Goal: Download file/media

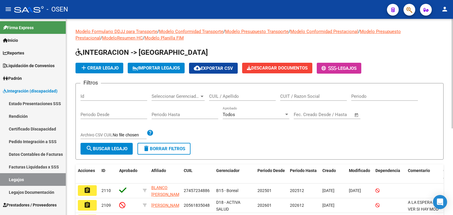
scroll to position [29, 0]
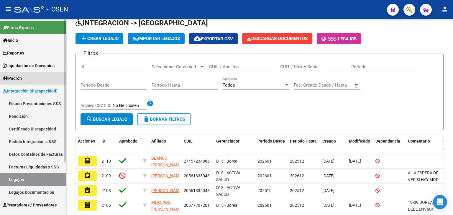
click at [28, 81] on link "Padrón" at bounding box center [33, 78] width 66 height 13
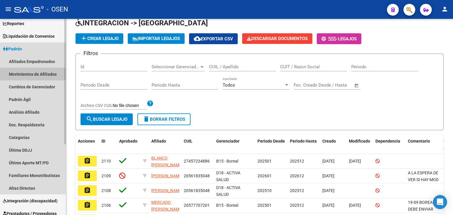
click at [42, 75] on link "Movimientos de Afiliados" at bounding box center [33, 74] width 66 height 13
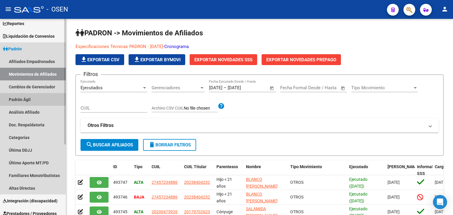
click at [17, 100] on link "Padrón Ágil" at bounding box center [33, 99] width 66 height 13
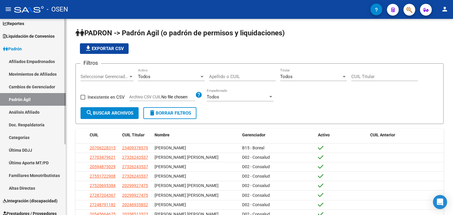
click at [29, 114] on link "Análisis Afiliado" at bounding box center [33, 112] width 66 height 13
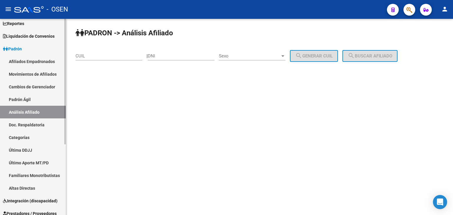
click at [33, 99] on link "Padrón Ágil" at bounding box center [33, 99] width 66 height 13
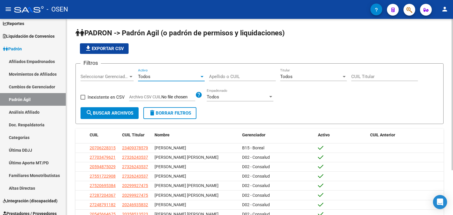
click at [171, 76] on div "Todos" at bounding box center [168, 76] width 61 height 5
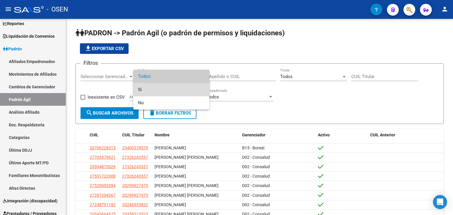
click at [169, 91] on span "Si" at bounding box center [171, 89] width 67 height 13
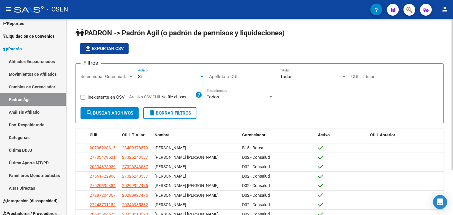
click at [124, 111] on span "search Buscar Archivos" at bounding box center [109, 113] width 47 height 5
click at [298, 77] on div "Todos" at bounding box center [310, 76] width 61 height 5
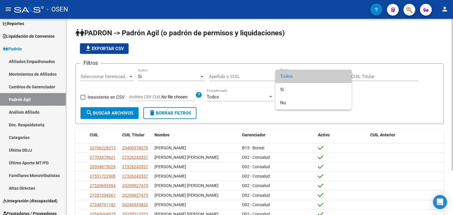
click at [297, 77] on span "Todos" at bounding box center [313, 76] width 67 height 13
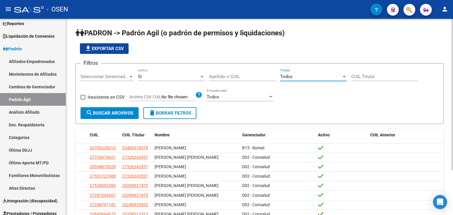
click at [296, 77] on div "Todos" at bounding box center [310, 76] width 61 height 5
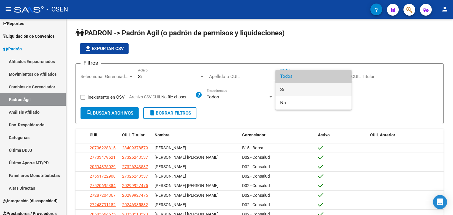
click at [297, 88] on span "Si" at bounding box center [313, 89] width 67 height 13
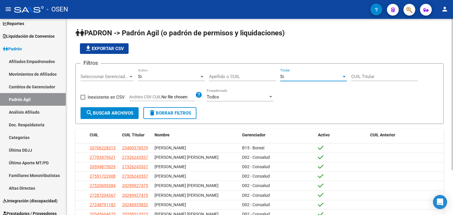
click at [113, 111] on span "search Buscar Archivos" at bounding box center [109, 113] width 47 height 5
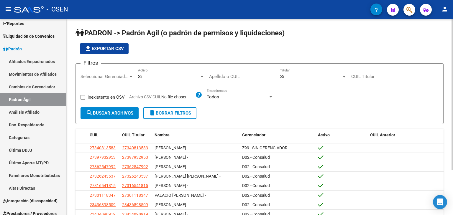
click at [295, 75] on div "Si" at bounding box center [310, 76] width 61 height 5
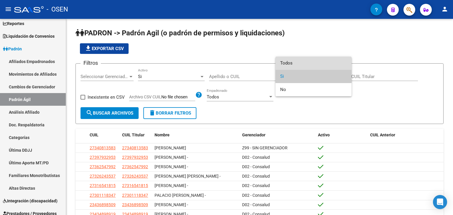
click at [294, 62] on span "Todos" at bounding box center [313, 63] width 67 height 13
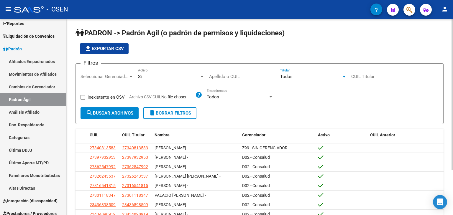
click at [116, 114] on span "search Buscar Archivos" at bounding box center [109, 113] width 47 height 5
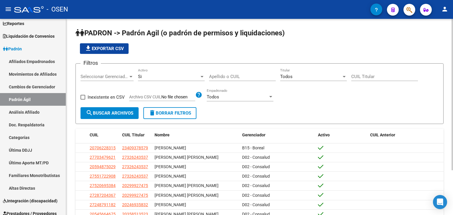
click at [116, 77] on span "Seleccionar Gerenciador" at bounding box center [104, 76] width 48 height 5
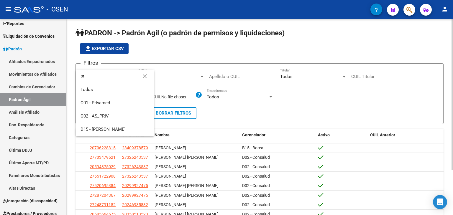
type input "pr"
click at [115, 101] on span "C01 - Privamed" at bounding box center [114, 102] width 69 height 13
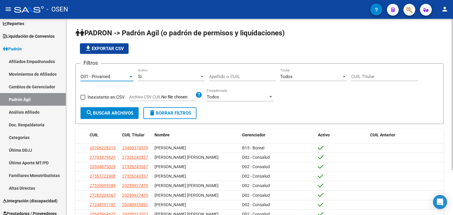
click at [113, 113] on span "search Buscar Archivos" at bounding box center [109, 113] width 47 height 5
click at [295, 75] on div "Todos" at bounding box center [310, 76] width 61 height 5
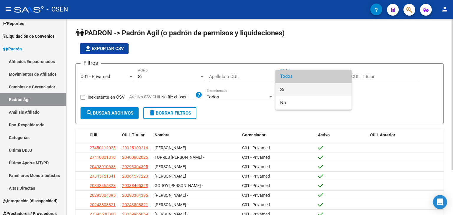
click at [292, 88] on span "Si" at bounding box center [313, 89] width 67 height 13
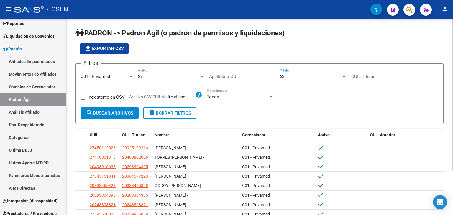
click at [121, 111] on span "search Buscar Archivos" at bounding box center [109, 113] width 47 height 5
click at [293, 73] on div "Si Titular" at bounding box center [313, 74] width 67 height 13
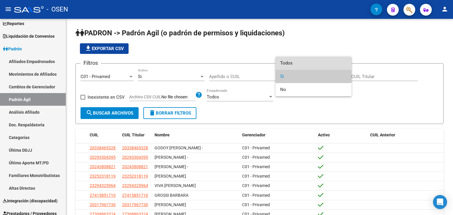
click at [291, 62] on span "Todos" at bounding box center [313, 63] width 67 height 13
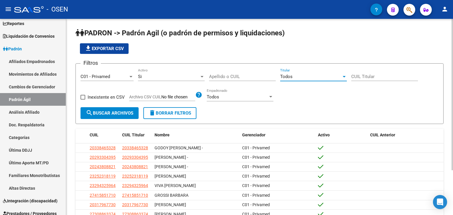
click at [122, 113] on span "search Buscar Archivos" at bounding box center [109, 113] width 47 height 5
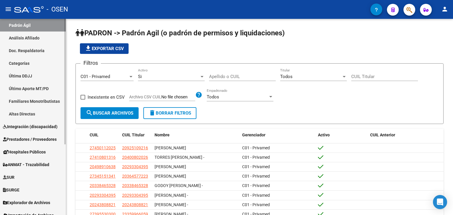
scroll to position [110, 0]
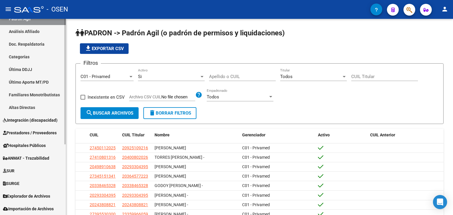
click at [31, 134] on span "Prestadores / Proveedores" at bounding box center [30, 133] width 54 height 6
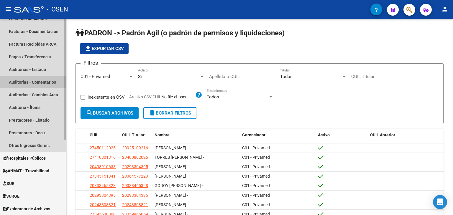
click at [35, 83] on link "Auditorías - Comentarios" at bounding box center [33, 82] width 66 height 13
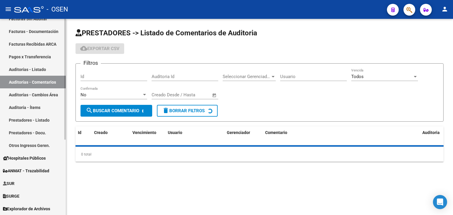
click at [36, 70] on link "Auditorías - Listado" at bounding box center [33, 69] width 66 height 13
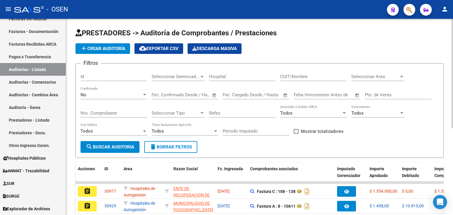
click at [364, 78] on span "Seleccionar Area" at bounding box center [375, 76] width 48 height 5
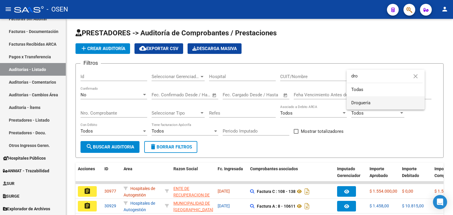
type input "dro"
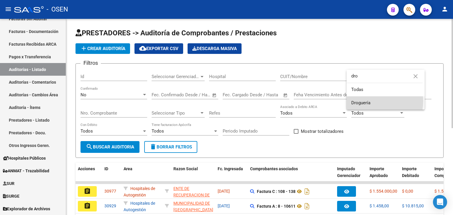
drag, startPoint x: 373, startPoint y: 101, endPoint x: 363, endPoint y: 103, distance: 9.8
click at [373, 101] on span "Droguería" at bounding box center [385, 102] width 69 height 13
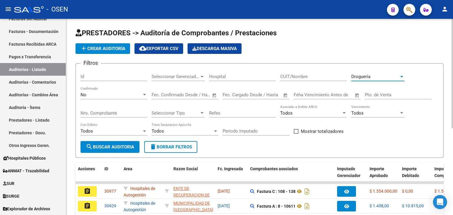
click at [126, 152] on button "search Buscar Auditoria" at bounding box center [109, 147] width 59 height 12
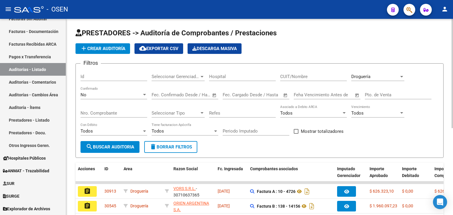
click at [377, 76] on div "Droguería" at bounding box center [375, 76] width 48 height 5
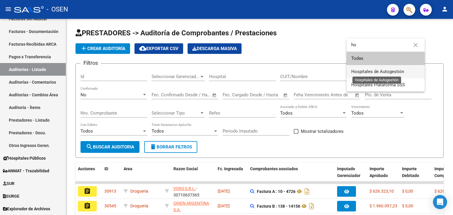
type input "ho"
click at [377, 72] on span "Hospitales de Autogestión" at bounding box center [377, 71] width 53 height 5
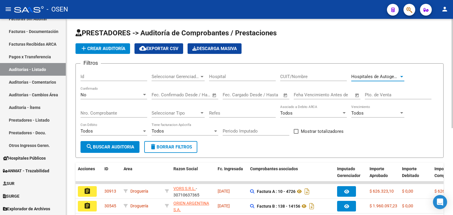
click at [122, 146] on span "search Buscar Auditoria" at bounding box center [110, 146] width 48 height 5
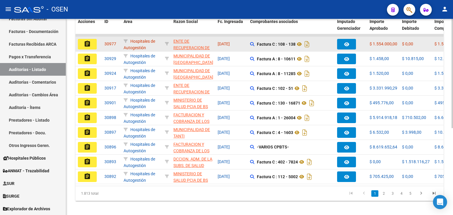
click at [88, 42] on mat-icon "assignment" at bounding box center [87, 43] width 7 height 7
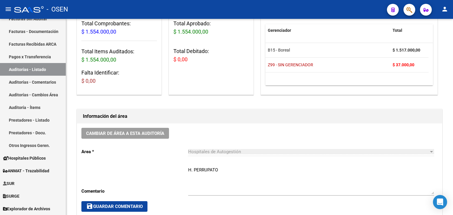
scroll to position [91, 0]
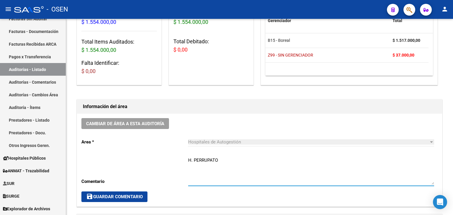
click at [246, 159] on textarea "H. PERRUPATO" at bounding box center [311, 171] width 246 height 28
type textarea "H. PERRUPATO SIN RECUPERO SURGE"
click at [123, 195] on span "save Guardar Comentario" at bounding box center [114, 196] width 57 height 5
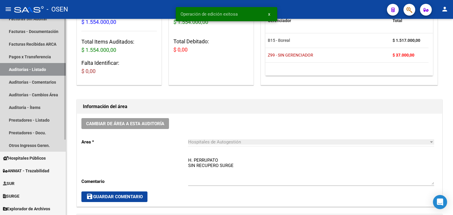
click at [39, 69] on link "Auditorías - Listado" at bounding box center [33, 69] width 66 height 13
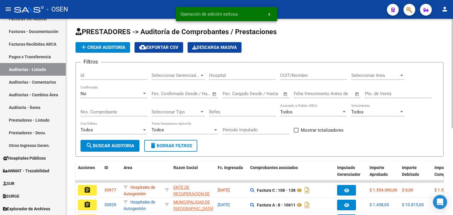
scroll to position [91, 0]
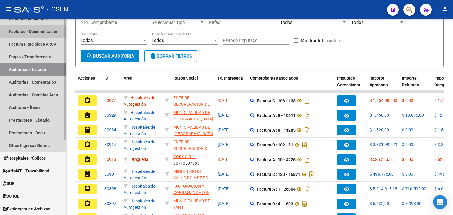
click at [55, 33] on link "Facturas - Documentación" at bounding box center [33, 31] width 66 height 13
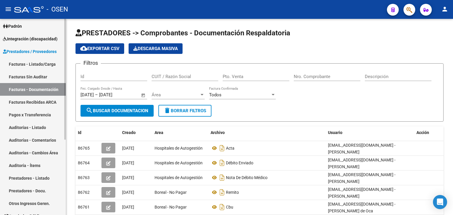
scroll to position [51, 0]
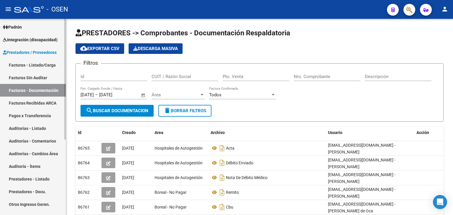
click at [44, 65] on link "Facturas - Listado/Carga" at bounding box center [33, 65] width 66 height 13
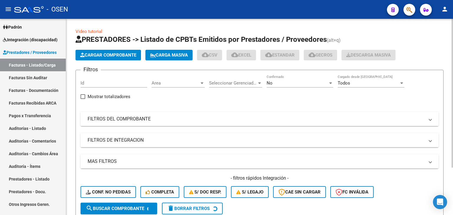
click at [165, 86] on div "Area Area" at bounding box center [178, 81] width 53 height 13
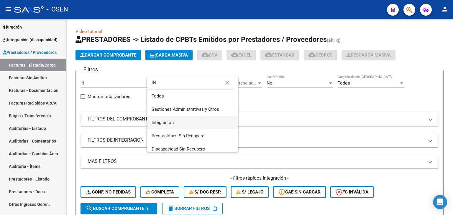
type input "IN"
click at [175, 122] on span "Integración" at bounding box center [193, 122] width 82 height 13
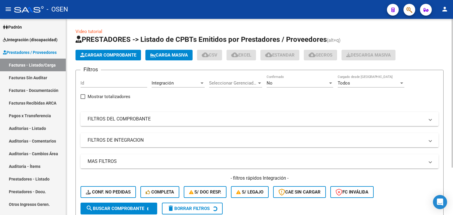
click at [112, 140] on mat-panel-title "FILTROS DE INTEGRACION" at bounding box center [256, 140] width 337 height 6
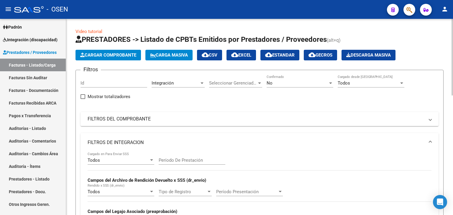
click at [116, 142] on mat-panel-title "FILTROS DE INTEGRACION" at bounding box center [256, 142] width 337 height 6
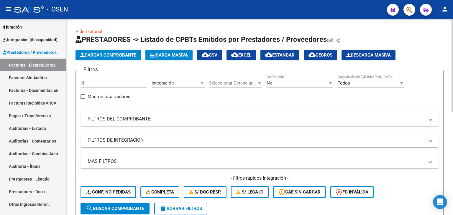
click at [116, 140] on mat-panel-title "FILTROS DE INTEGRACION" at bounding box center [256, 140] width 337 height 6
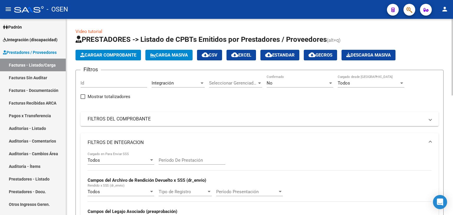
click at [108, 163] on div "Todos Cargado en Para Enviar SSS" at bounding box center [121, 158] width 67 height 13
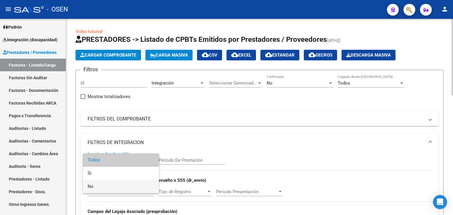
click at [104, 185] on span "No" at bounding box center [121, 186] width 67 height 13
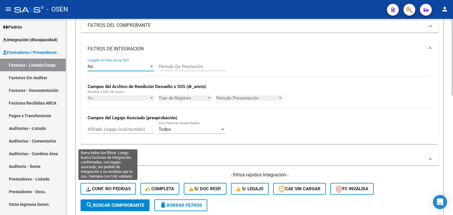
scroll to position [118, 0]
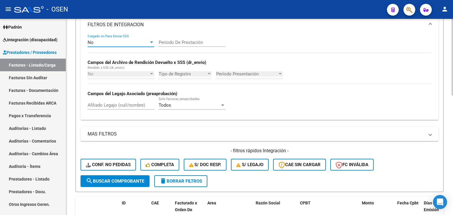
click at [114, 183] on button "search Buscar Comprobante" at bounding box center [114, 181] width 69 height 12
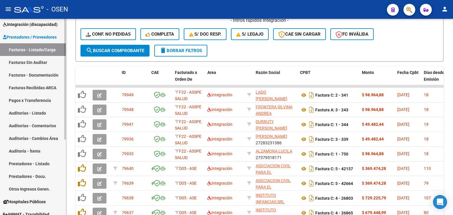
scroll to position [64, 0]
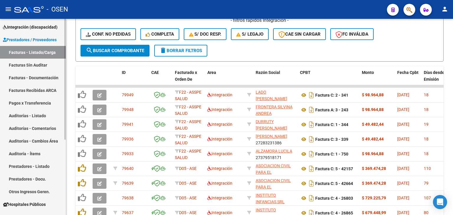
click at [35, 24] on span "Integración (discapacidad)" at bounding box center [30, 27] width 55 height 6
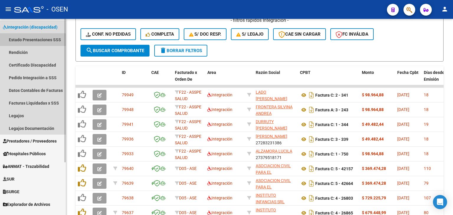
click at [38, 41] on link "Estado Presentaciones SSS" at bounding box center [33, 39] width 66 height 13
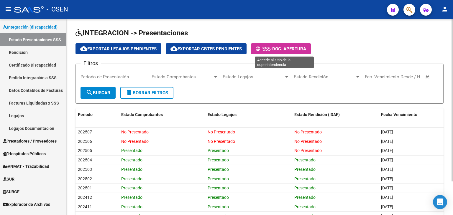
click at [287, 47] on span "Doc. Apertura" at bounding box center [289, 48] width 34 height 5
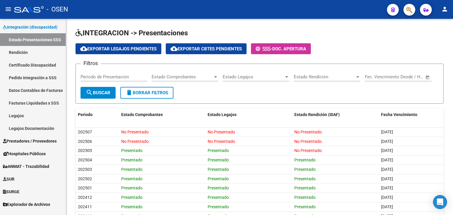
click at [406, 10] on icon "button" at bounding box center [409, 9] width 6 height 7
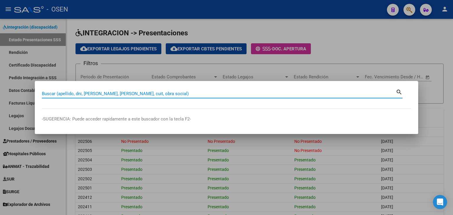
paste input "20531099835"
type input "20531099835"
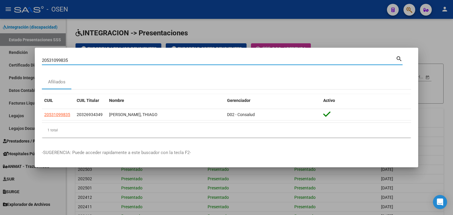
drag, startPoint x: 76, startPoint y: 62, endPoint x: 7, endPoint y: 60, distance: 68.7
click at [7, 60] on div "20531099835 Buscar (apellido, dni, cuil, nro traspaso, cuit, obra social) searc…" at bounding box center [226, 107] width 453 height 215
paste input "20551741096"
type input "20551741096"
drag, startPoint x: 71, startPoint y: 62, endPoint x: 35, endPoint y: 59, distance: 35.8
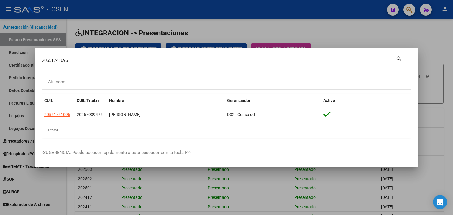
click at [35, 59] on mat-dialog-content "20551741096 Buscar (apellido, dni, cuil, [PERSON_NAME], cuit, obra social) sear…" at bounding box center [226, 99] width 383 height 88
paste input "23582752834"
type input "23582752834"
drag, startPoint x: 72, startPoint y: 59, endPoint x: 31, endPoint y: 58, distance: 41.0
click at [31, 58] on div "23582752834 Buscar (apellido, dni, cuil, nro traspaso, cuit, obra social) searc…" at bounding box center [226, 107] width 453 height 215
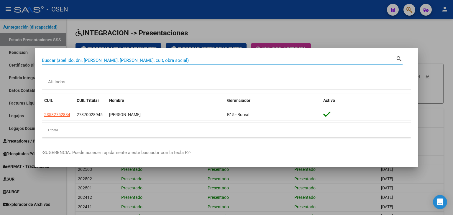
paste input "27565055904"
type input "27565055904"
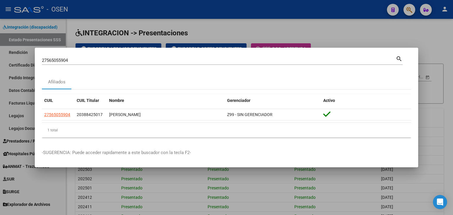
click at [337, 32] on div at bounding box center [226, 107] width 453 height 215
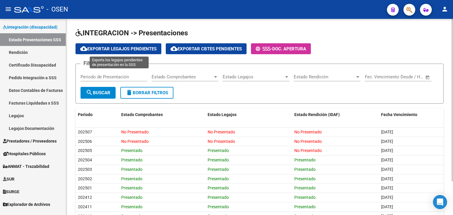
click at [140, 47] on span "cloud_download Exportar Legajos Pendientes" at bounding box center [118, 48] width 76 height 5
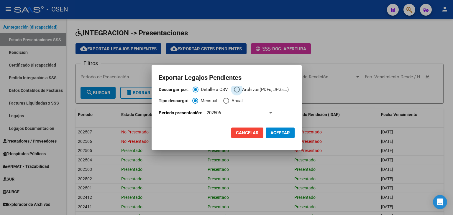
click at [236, 89] on span "Descargar por:" at bounding box center [237, 90] width 6 height 6
click at [236, 89] on input "Archivos(PDFs, JPGs...)" at bounding box center [237, 90] width 6 height 6
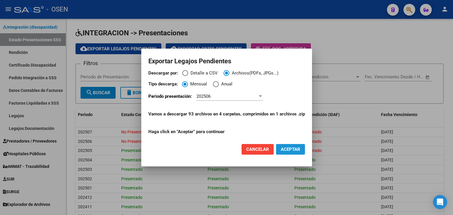
click at [293, 148] on span "ACEPTAR" at bounding box center [290, 149] width 19 height 5
